Goal: Transaction & Acquisition: Purchase product/service

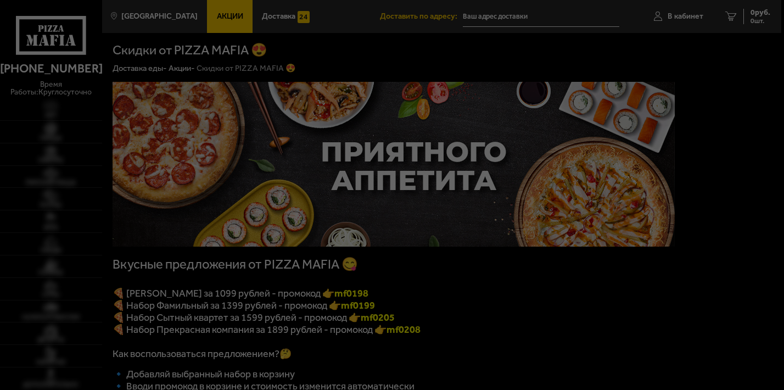
type input "[STREET_ADDRESS]"
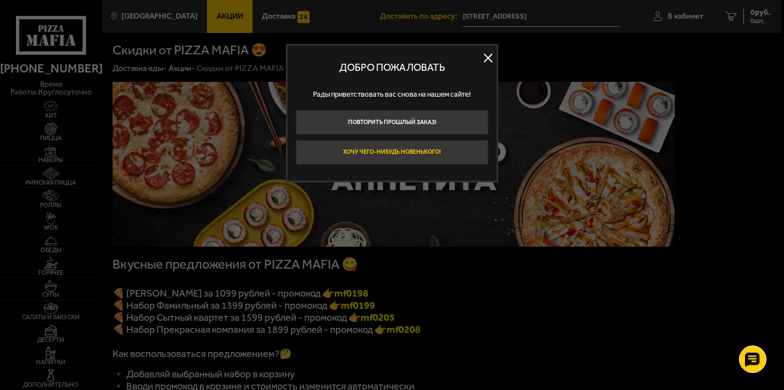
click at [383, 151] on button "Хочу чего-нибудь новенького!" at bounding box center [392, 152] width 193 height 25
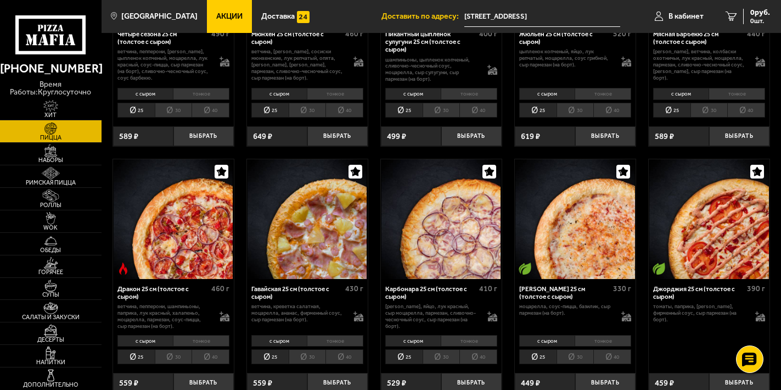
scroll to position [1207, 0]
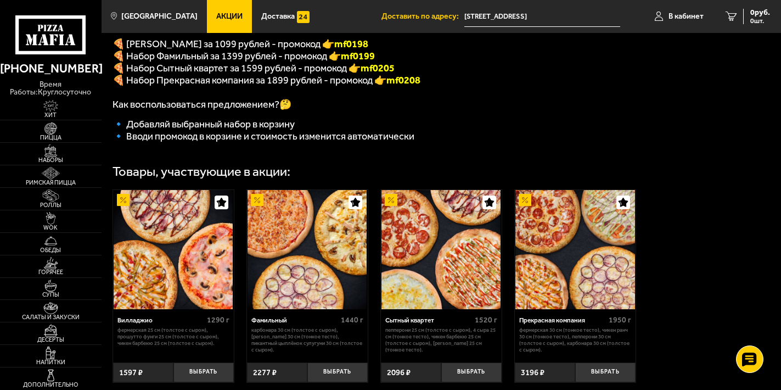
scroll to position [194, 0]
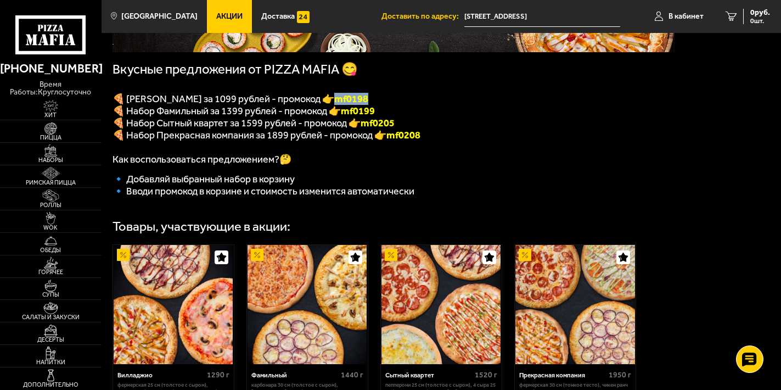
drag, startPoint x: 345, startPoint y: 99, endPoint x: 387, endPoint y: 99, distance: 42.3
click at [387, 99] on p "🍕 [PERSON_NAME] за 1099 рублей - промокод 👉 mf0198" at bounding box center [394, 99] width 562 height 12
copy font "mf0198"
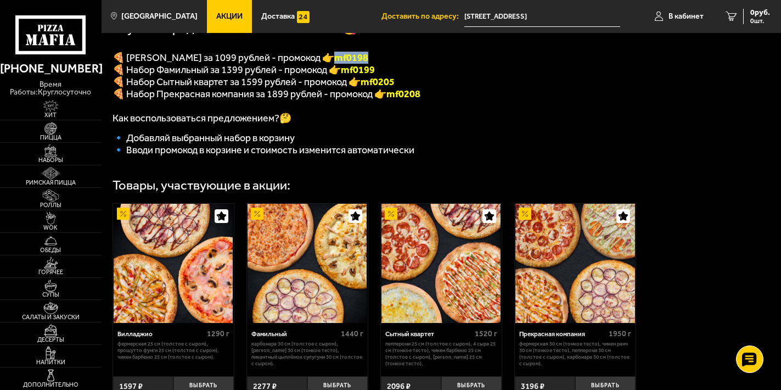
scroll to position [359, 0]
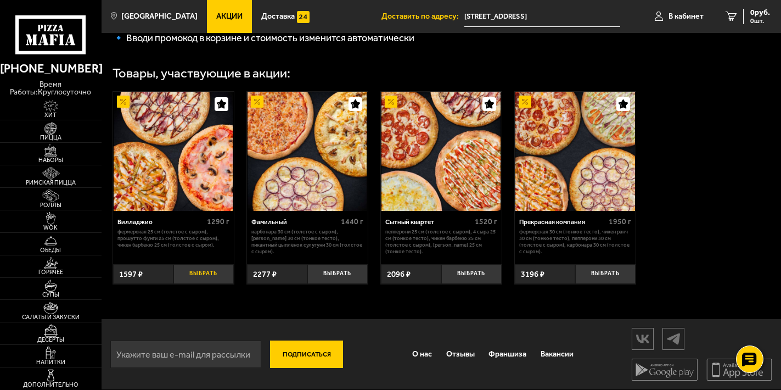
click at [201, 269] on button "Выбрать" at bounding box center [203, 274] width 60 height 20
click at [745, 19] on span "1 шт." at bounding box center [753, 21] width 33 height 7
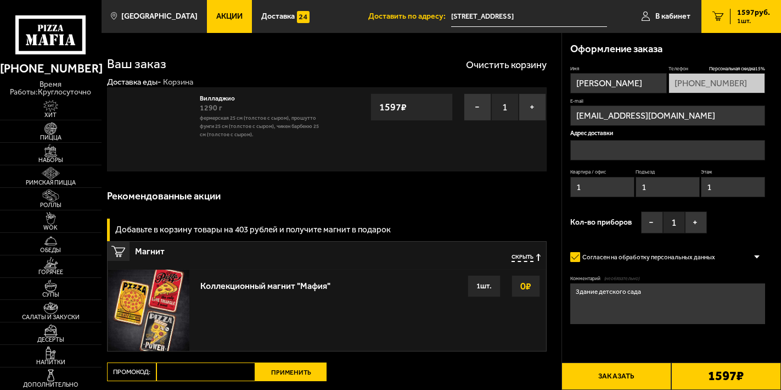
type input "[STREET_ADDRESS]"
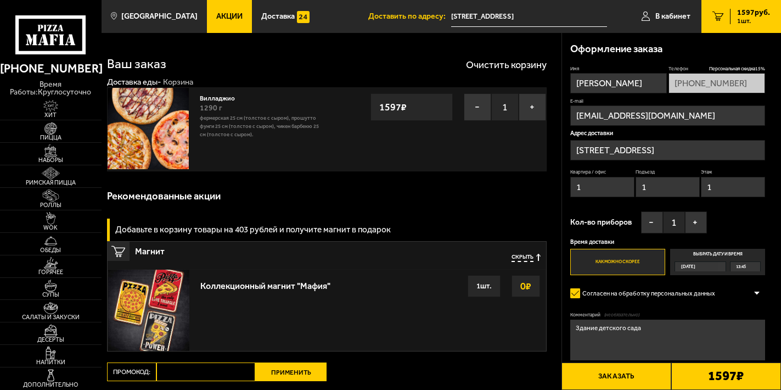
scroll to position [110, 0]
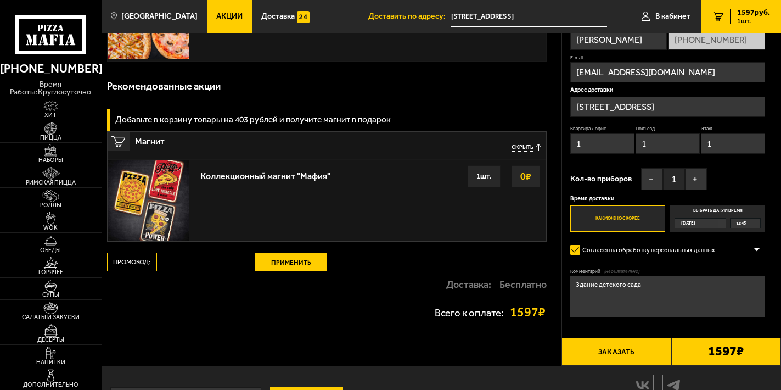
click at [181, 261] on input "Промокод:" at bounding box center [205, 261] width 99 height 19
paste input "mf0198"
type input "mf0198"
click at [285, 262] on button "Применить" at bounding box center [290, 261] width 71 height 19
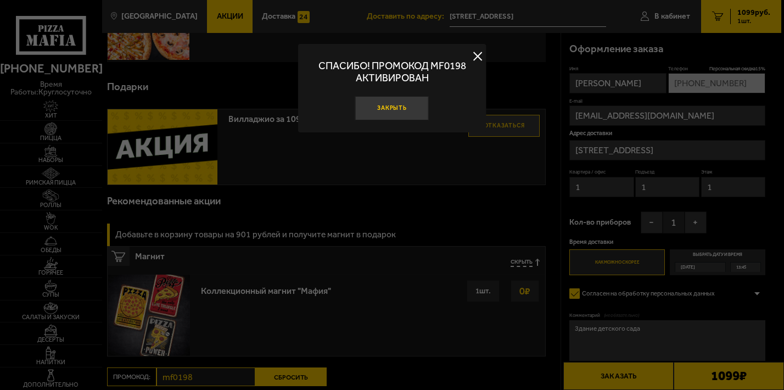
click at [395, 111] on button "Закрыть" at bounding box center [392, 108] width 74 height 25
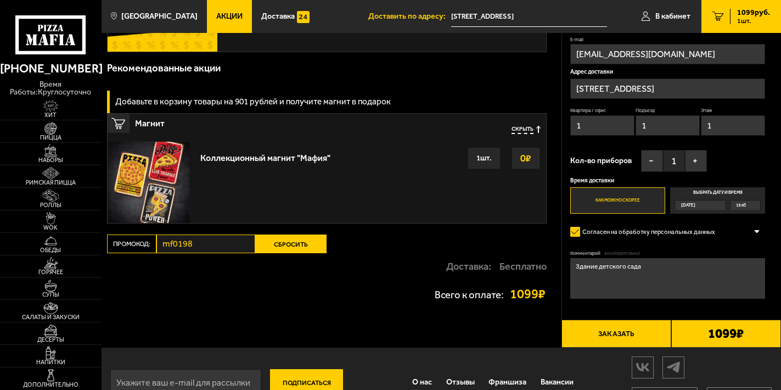
scroll to position [216, 0]
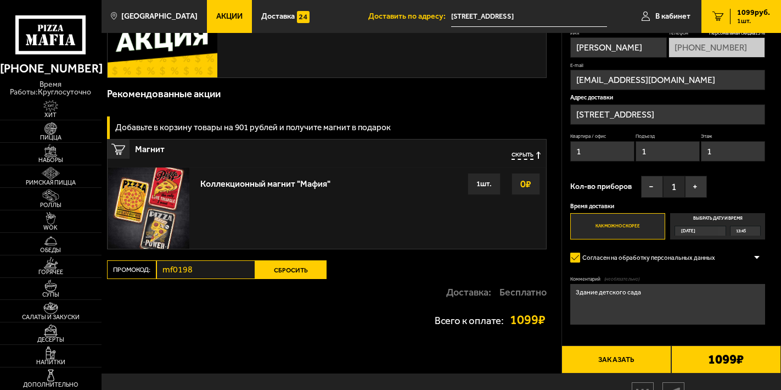
click at [743, 233] on span "13:45" at bounding box center [741, 230] width 10 height 9
click at [0, 0] on input "Выбрать дату и время [DATE] 13:45" at bounding box center [0, 0] width 0 height 0
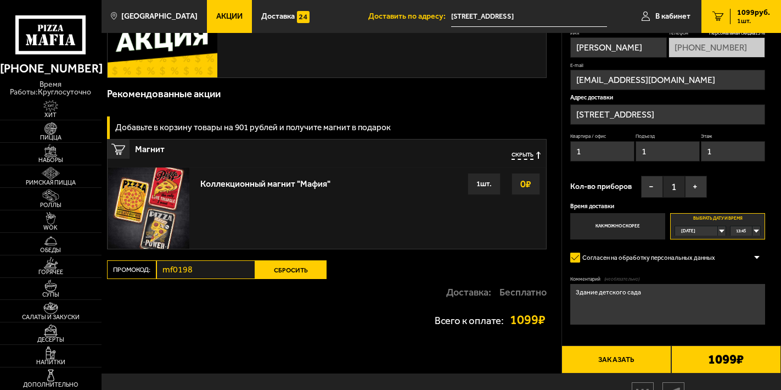
click at [758, 231] on div "13:45" at bounding box center [746, 230] width 30 height 9
click at [748, 259] on li "14:15" at bounding box center [745, 261] width 29 height 10
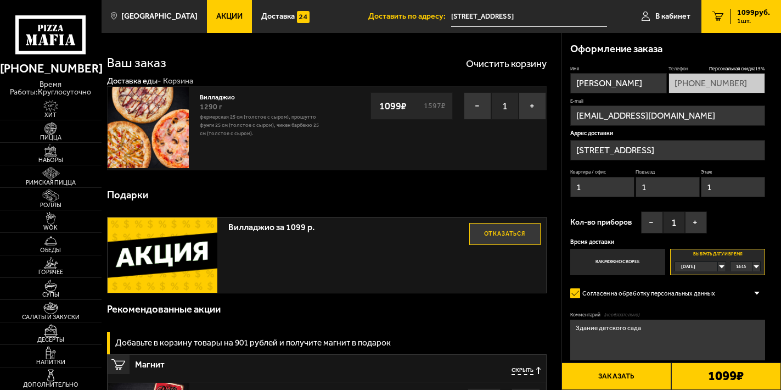
scroll to position [0, 0]
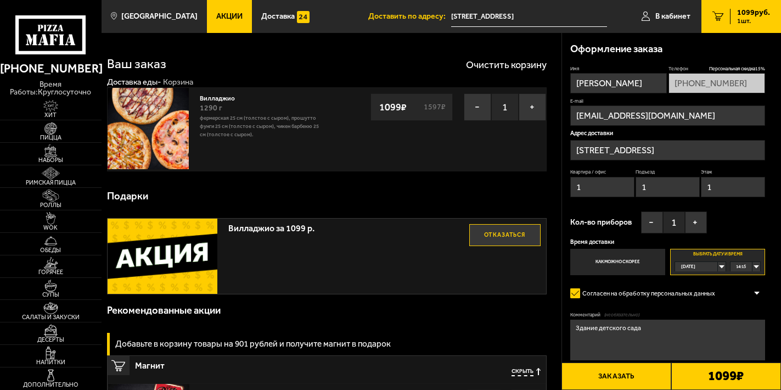
click at [642, 374] on button "Заказать" at bounding box center [616, 375] width 110 height 27
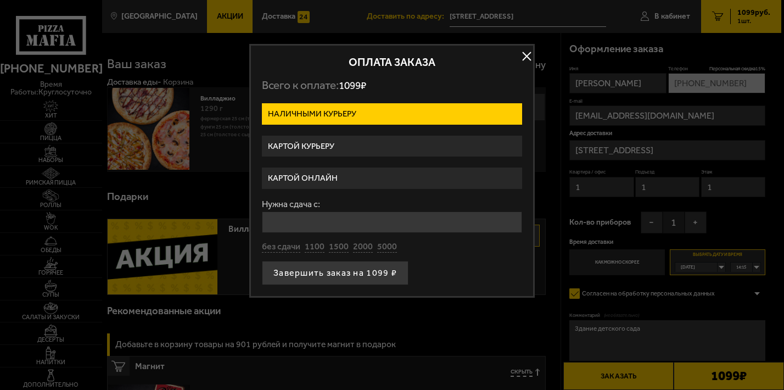
click at [363, 147] on label "Картой курьеру" at bounding box center [392, 146] width 260 height 21
click at [0, 0] on input "Картой курьеру" at bounding box center [0, 0] width 0 height 0
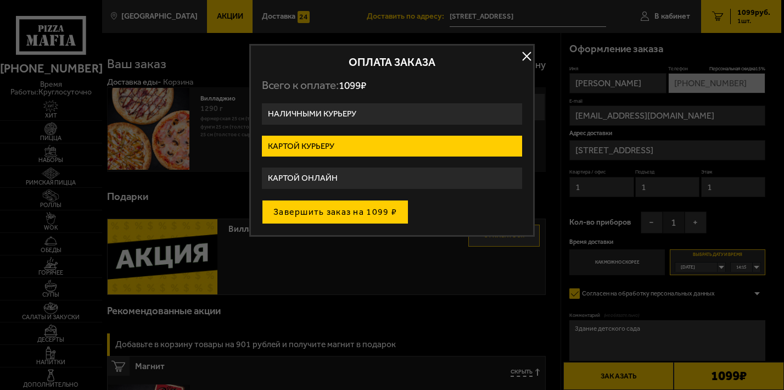
click at [319, 216] on button "Завершить заказ на 1099 ₽" at bounding box center [335, 212] width 147 height 24
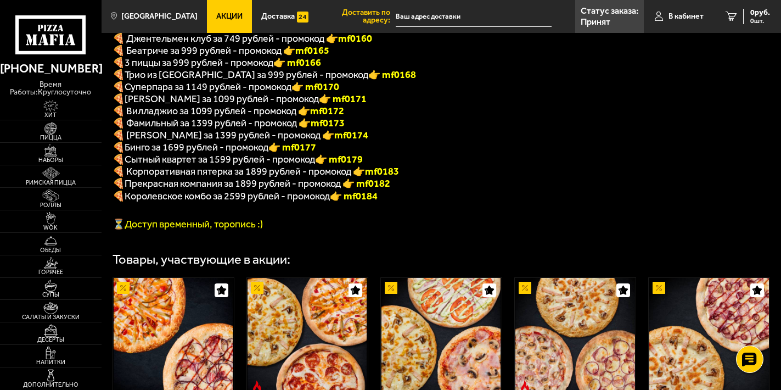
scroll to position [220, 0]
